Goal: Information Seeking & Learning: Learn about a topic

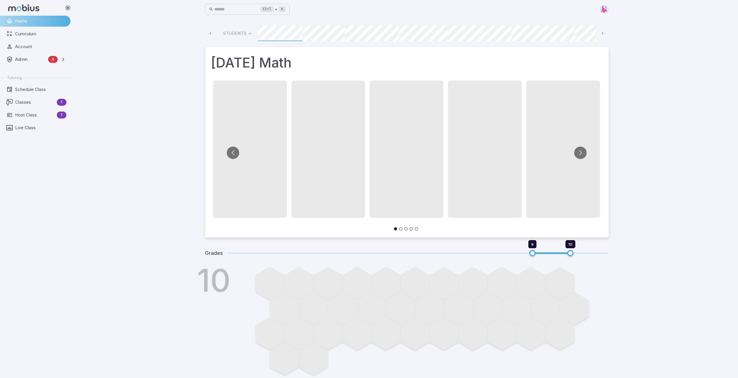
scroll to position [0, 312]
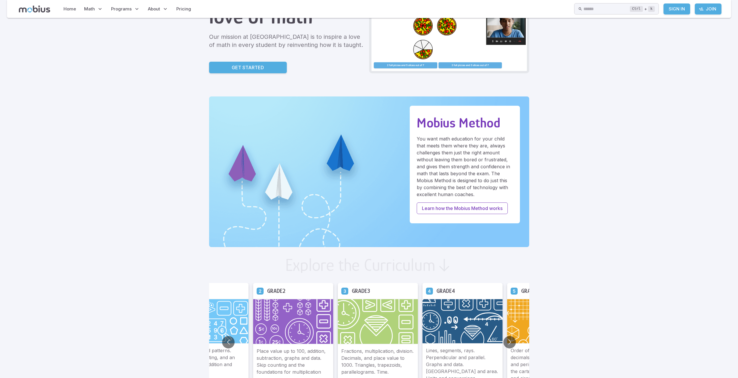
scroll to position [116, 0]
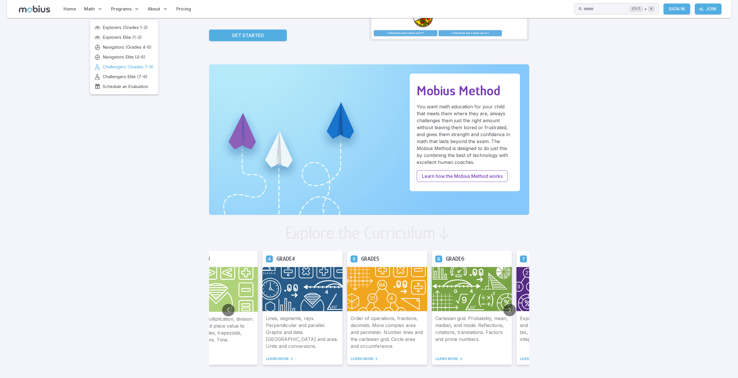
click at [128, 68] on span "Challengers (Grades 7-9)" at bounding box center [128, 67] width 51 height 6
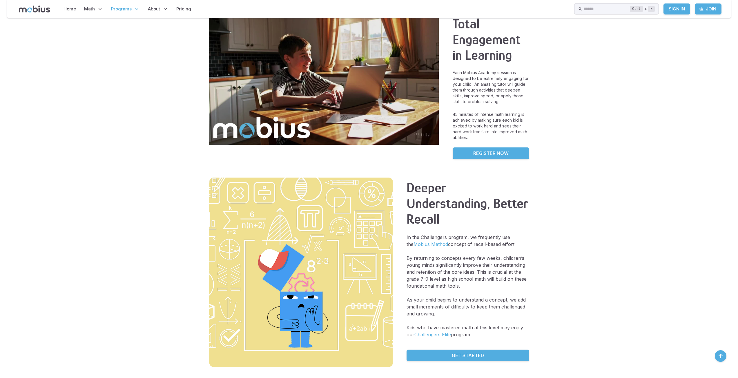
scroll to position [377, 0]
